Goal: Transaction & Acquisition: Purchase product/service

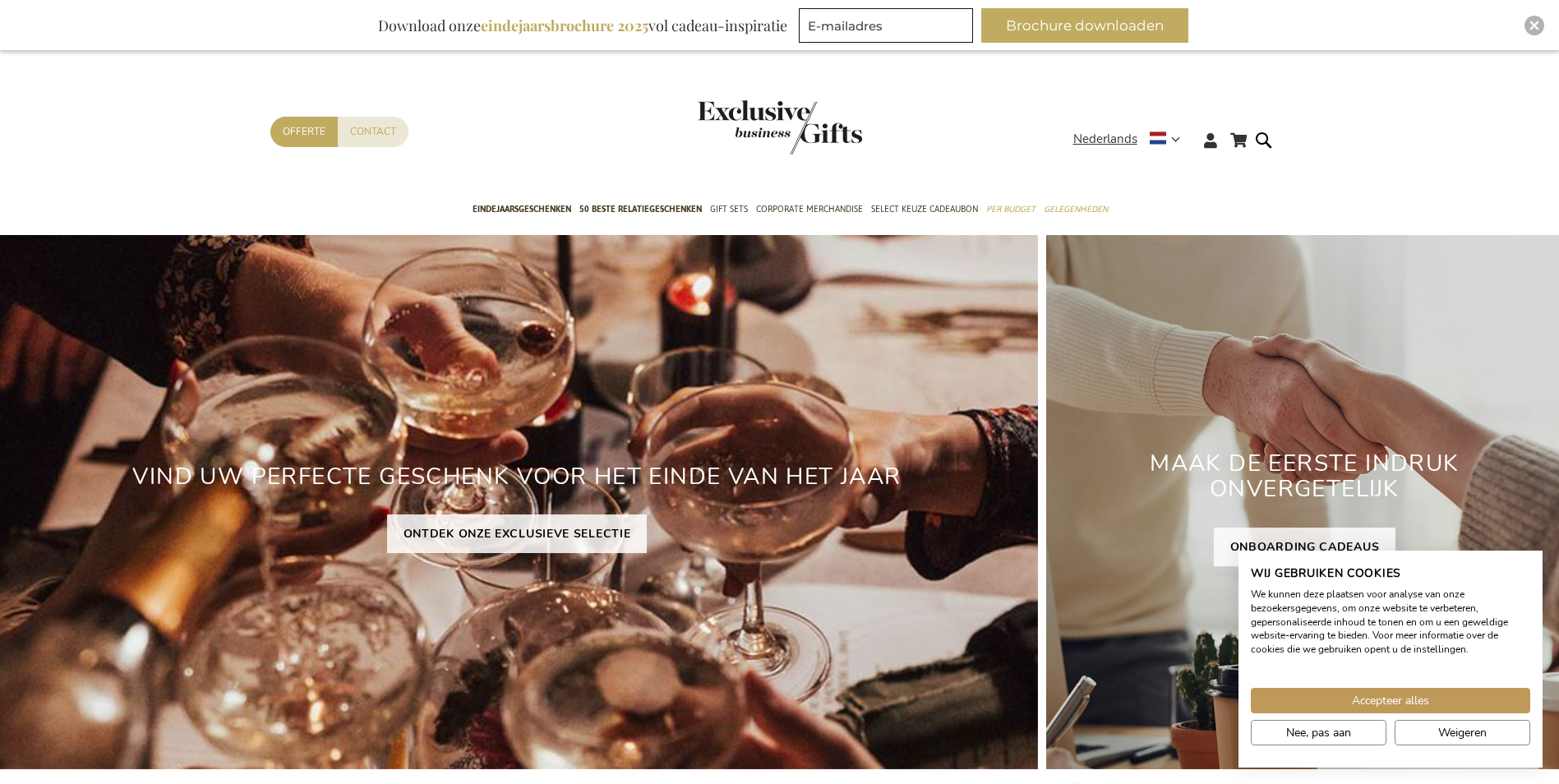
click at [785, 120] on img "store logo" at bounding box center [780, 127] width 165 height 54
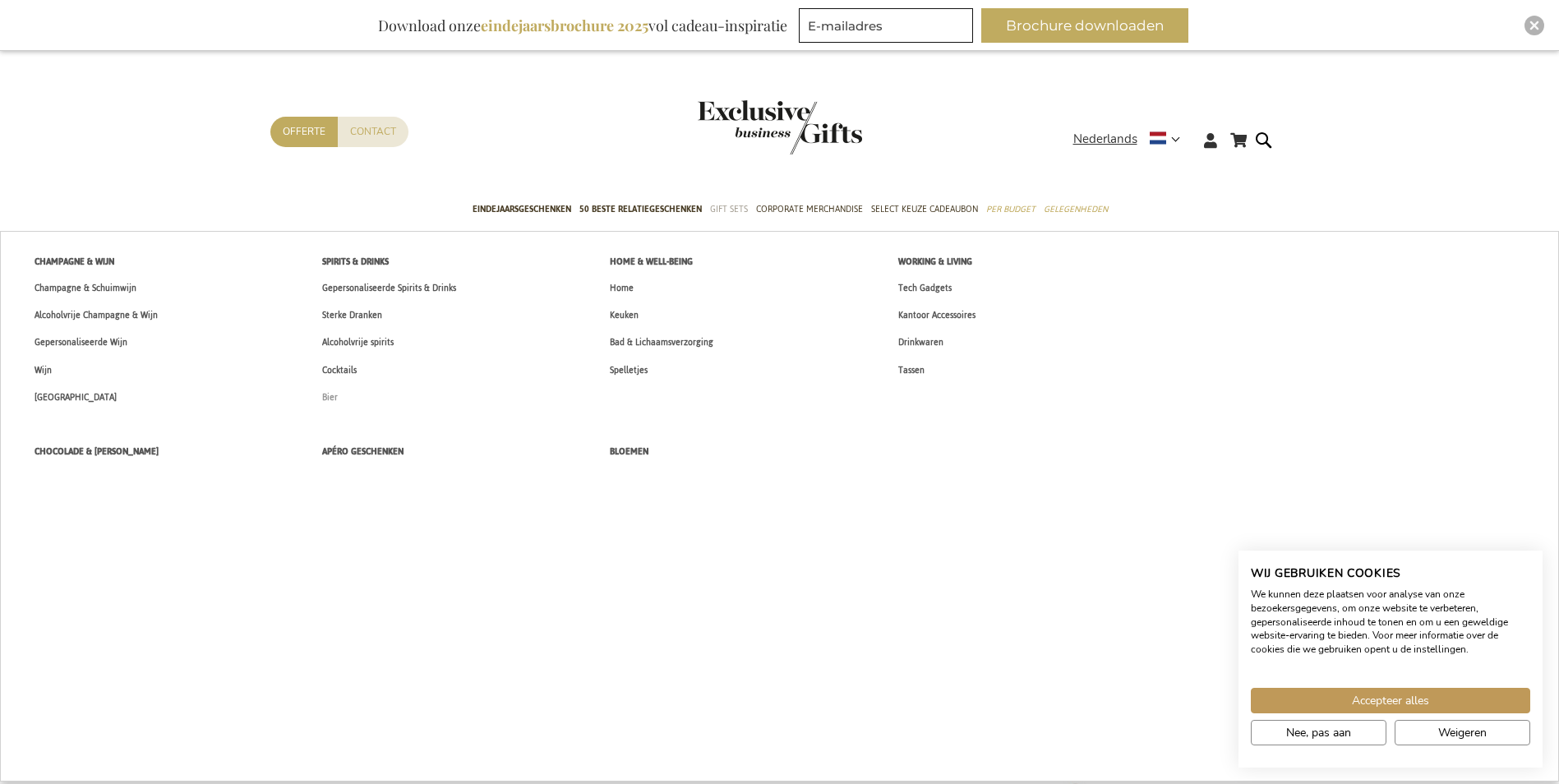
click at [319, 390] on link "Bier" at bounding box center [330, 397] width 50 height 27
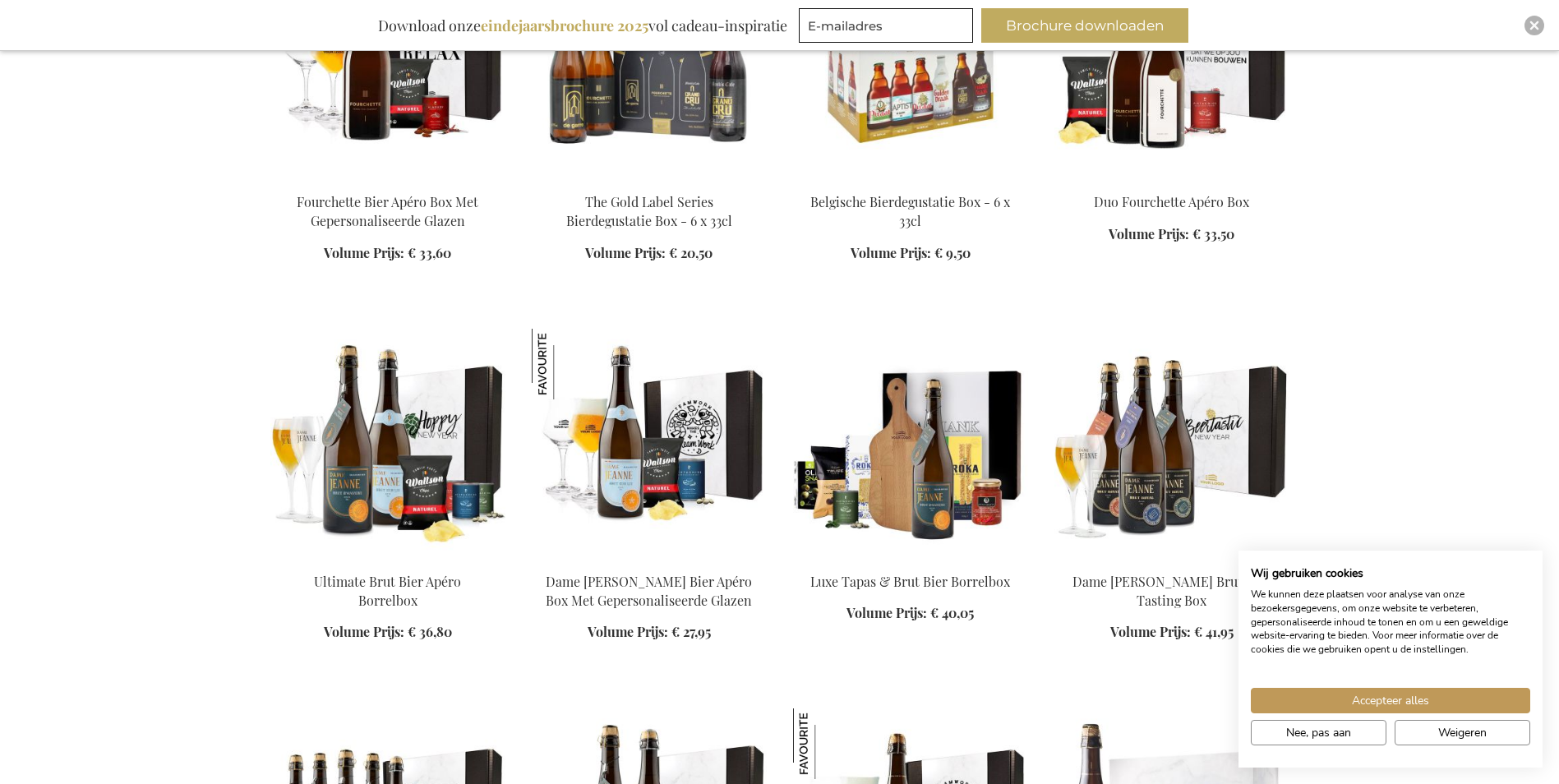
scroll to position [1561, 0]
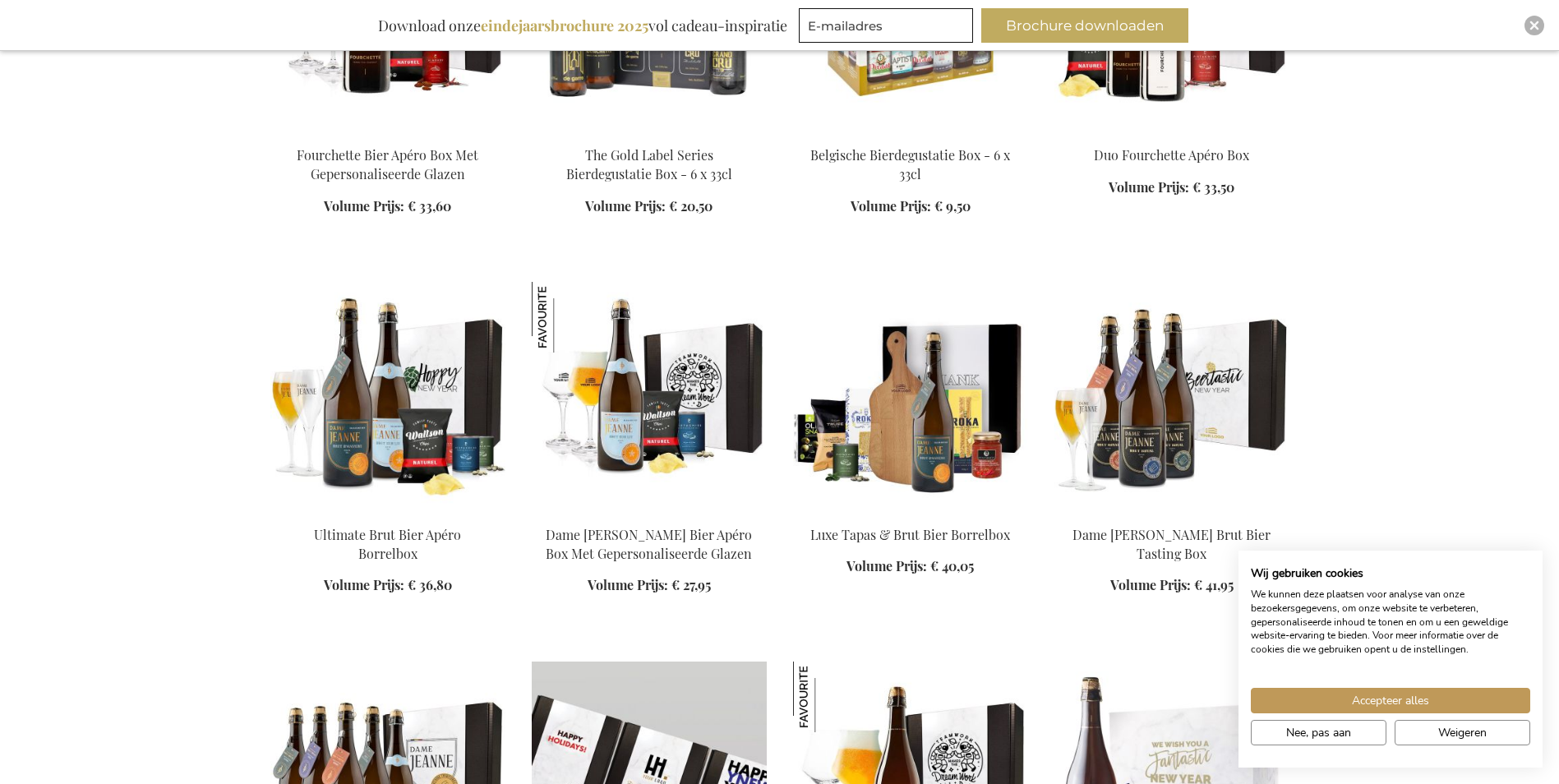
scroll to position [1561, 0]
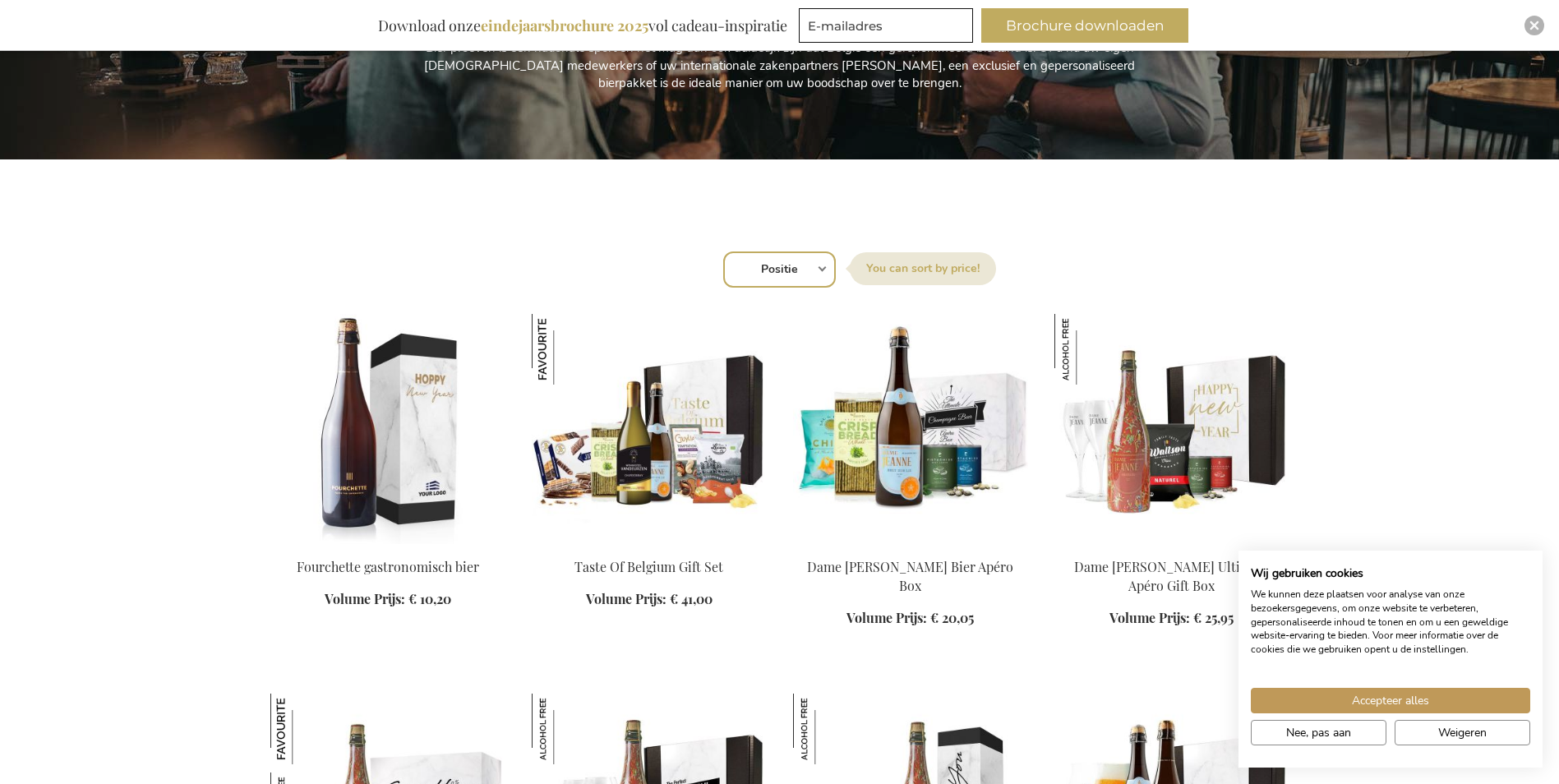
scroll to position [329, 0]
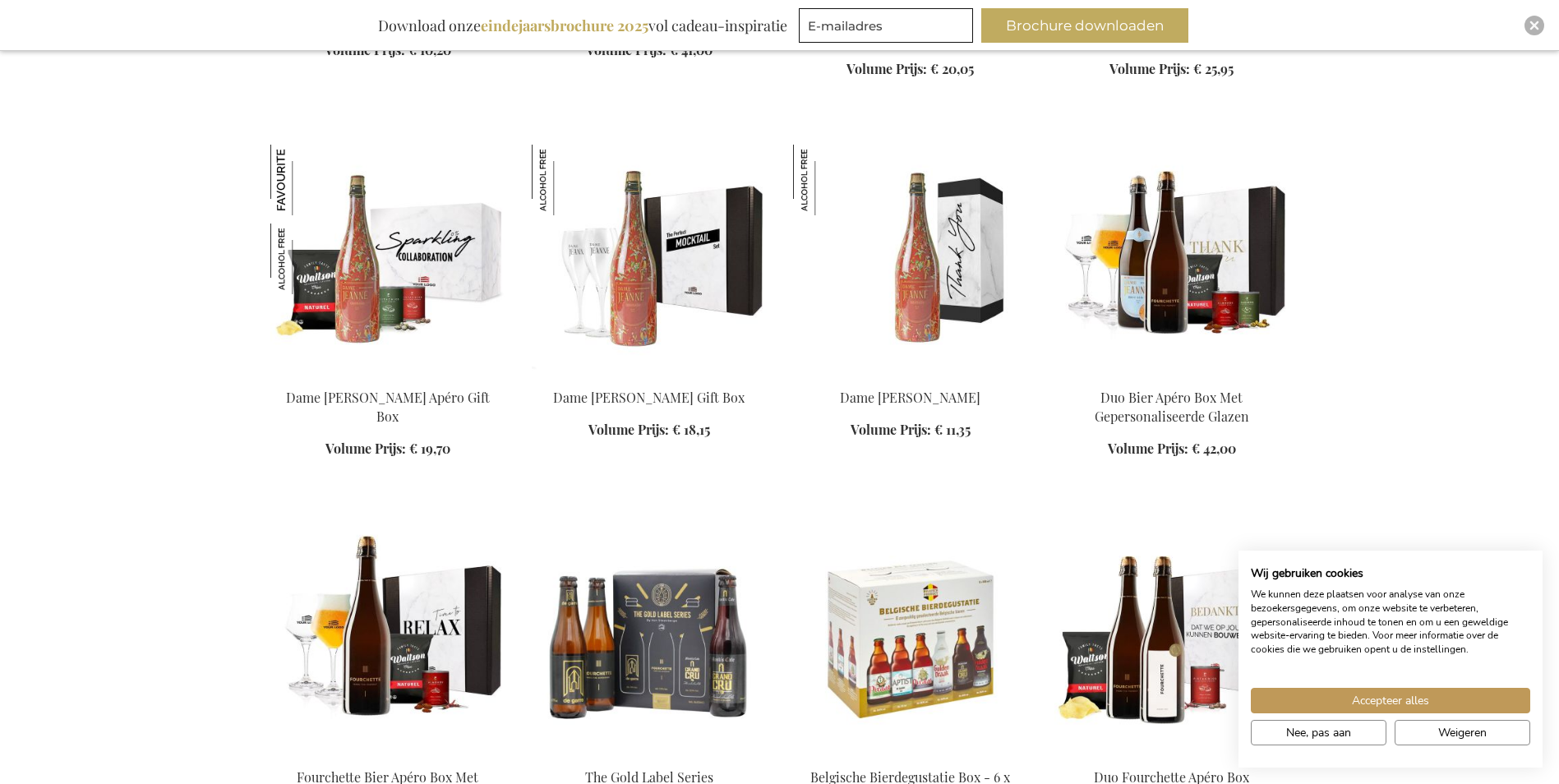
scroll to position [986, 0]
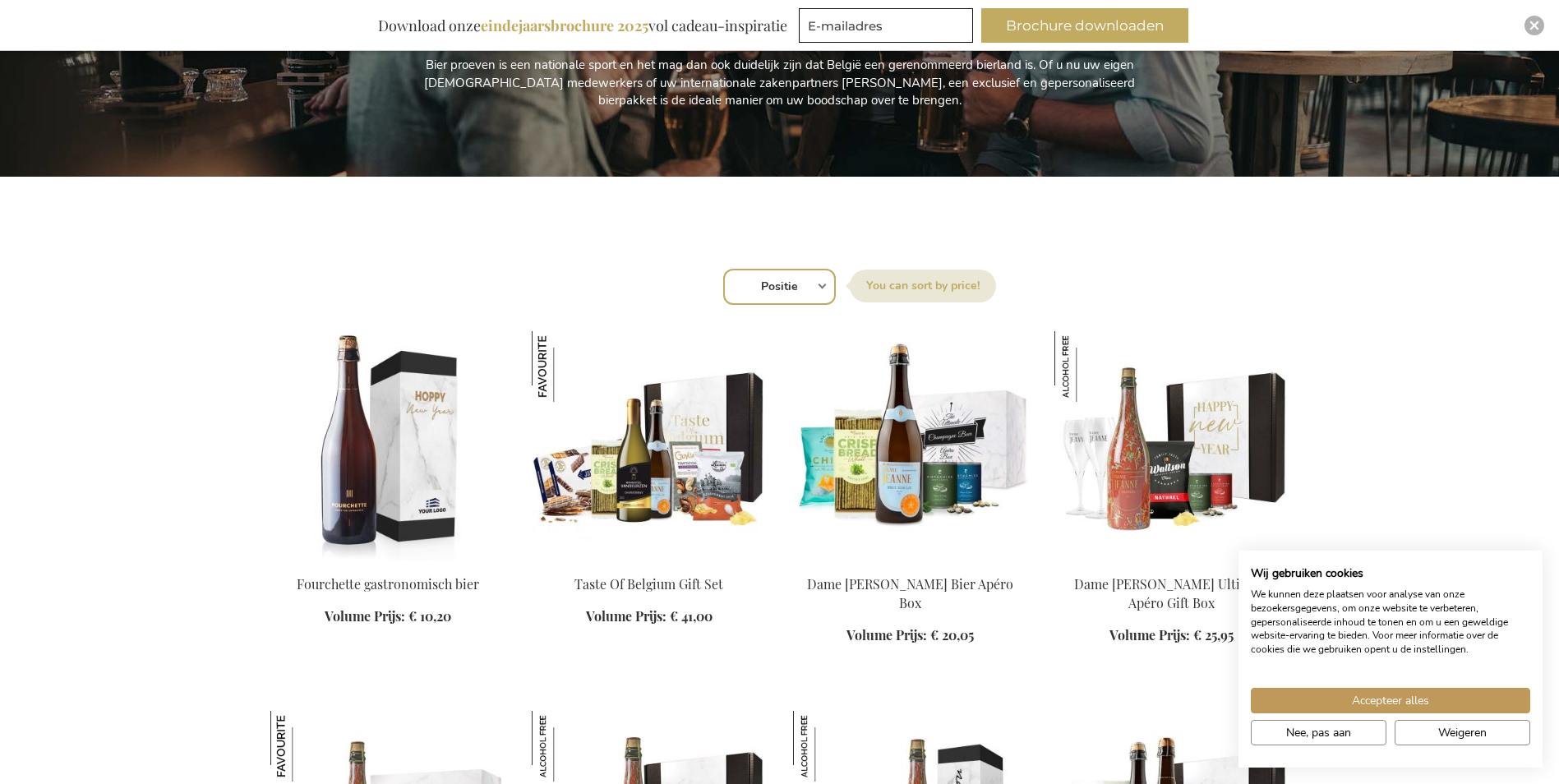
click at [394, 396] on img at bounding box center [388, 446] width 235 height 230
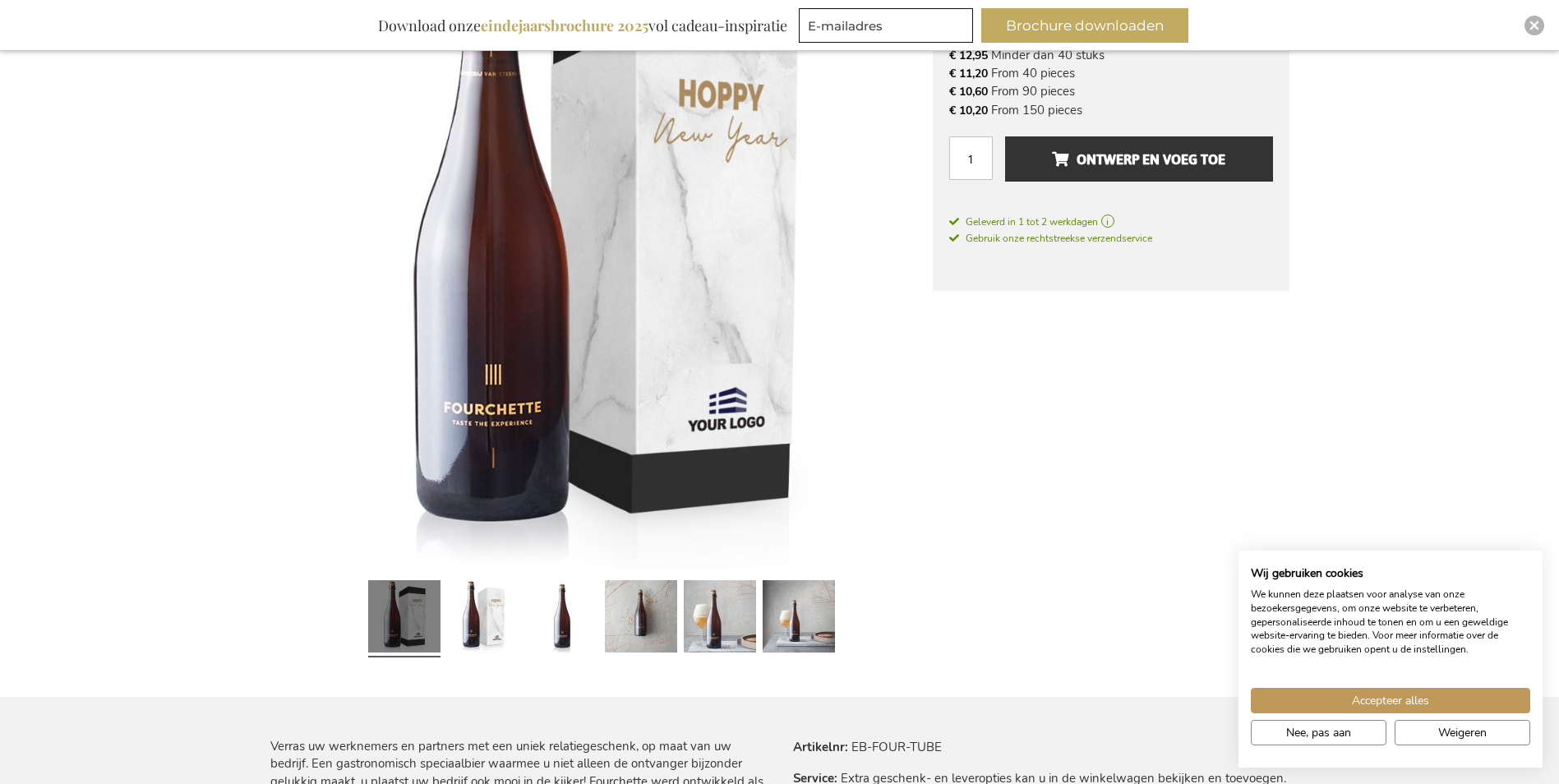
scroll to position [380, 0]
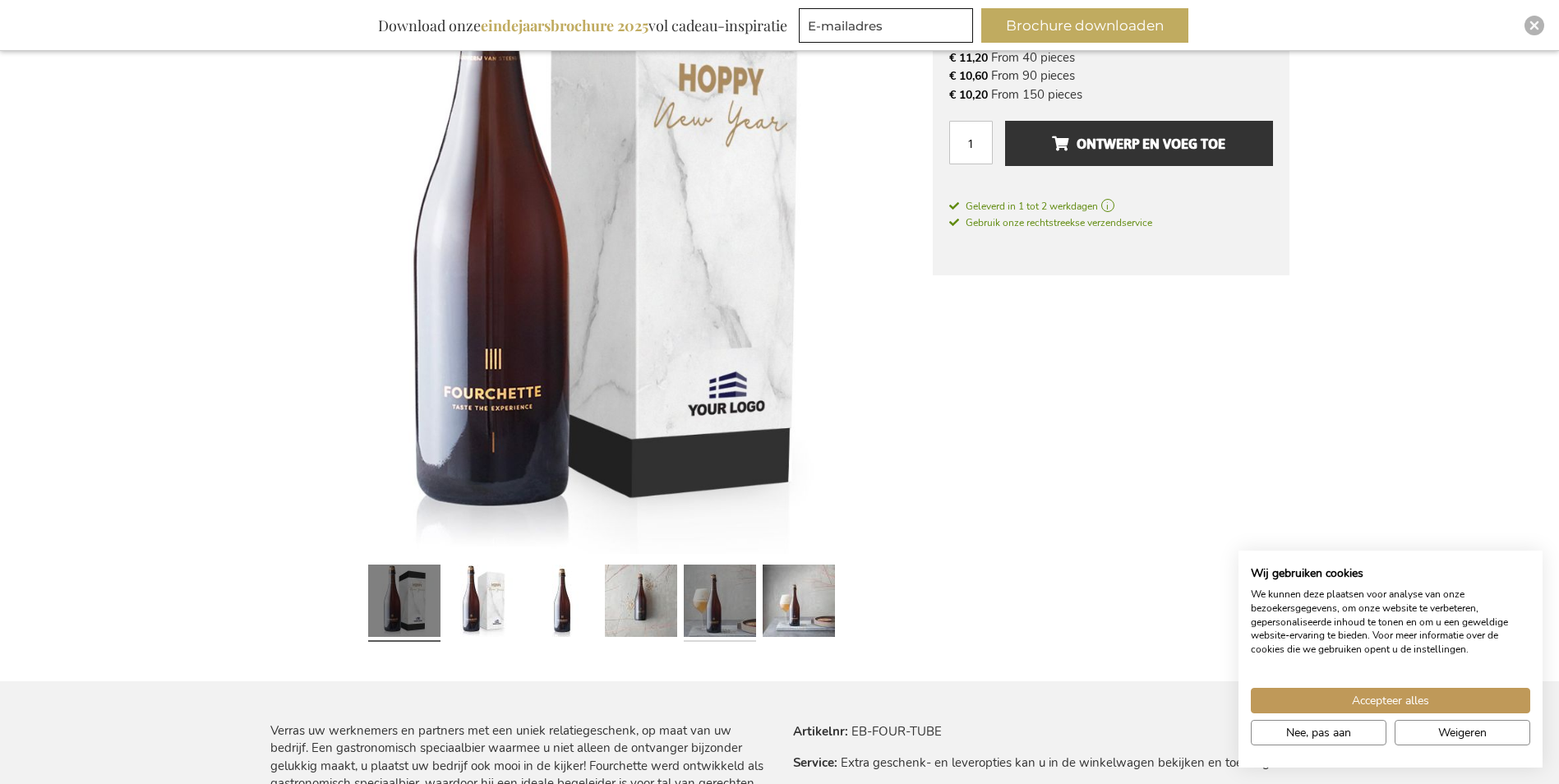
click at [712, 601] on link at bounding box center [720, 602] width 73 height 91
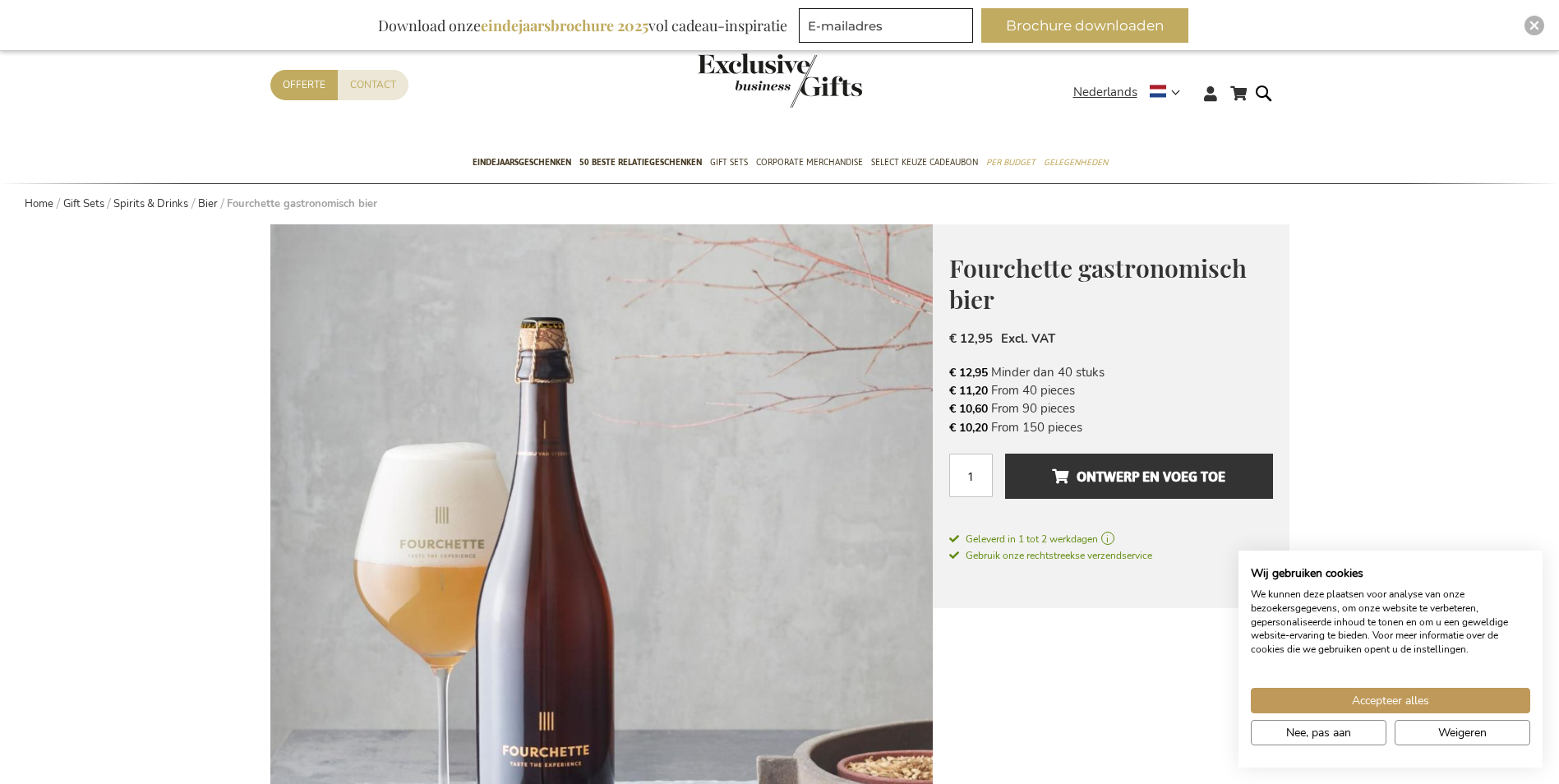
scroll to position [0, 0]
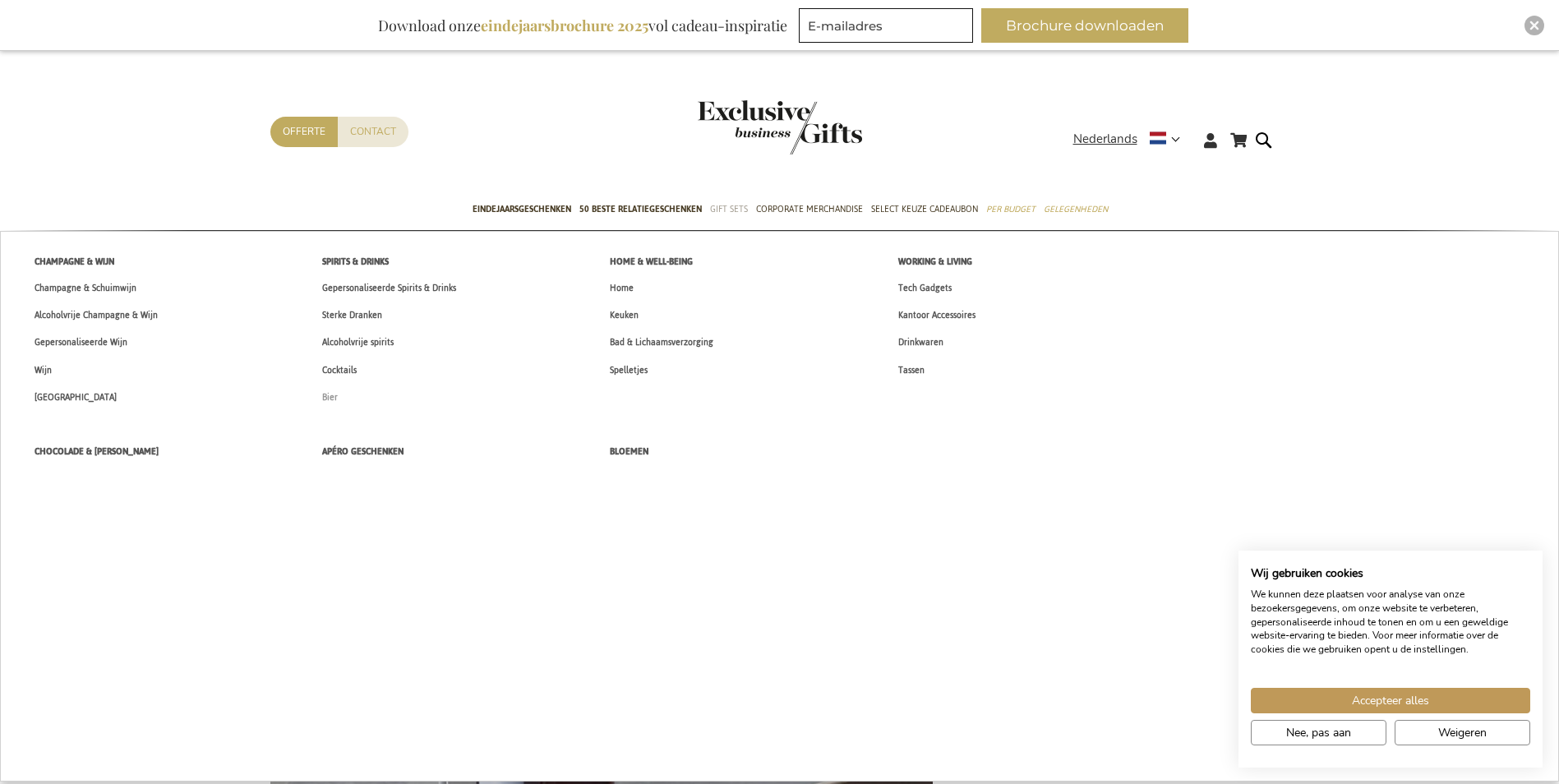
click at [337, 400] on span "Bier" at bounding box center [330, 397] width 15 height 17
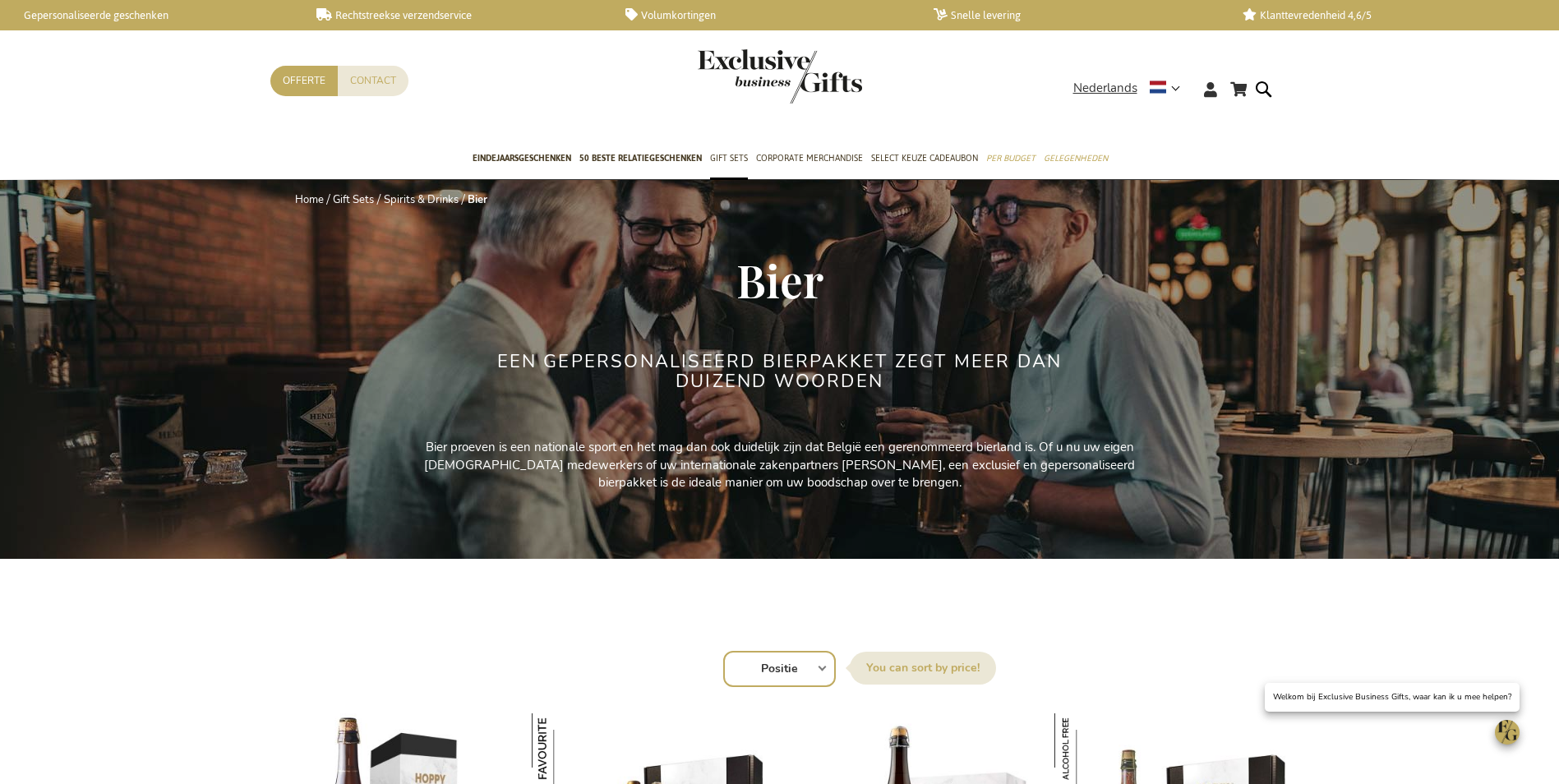
scroll to position [48, 0]
